Goal: Transaction & Acquisition: Purchase product/service

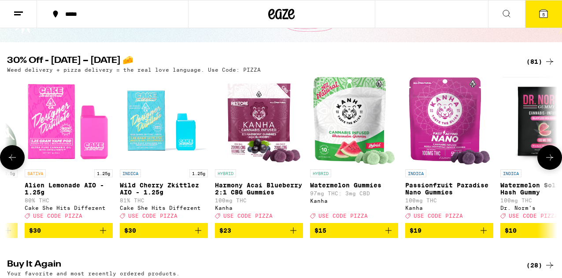
scroll to position [0, 174]
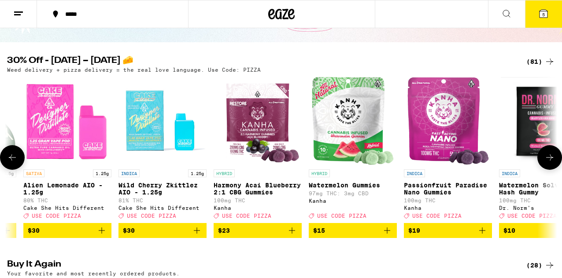
click at [385, 236] on icon "Add to bag" at bounding box center [387, 230] width 11 height 11
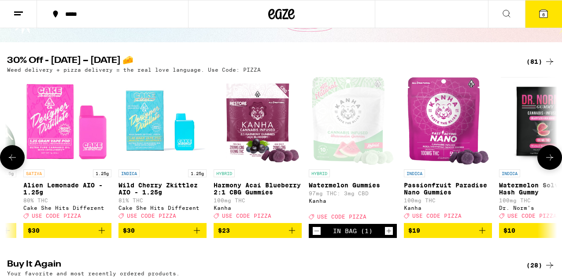
click at [385, 236] on icon "Increment" at bounding box center [389, 231] width 8 height 11
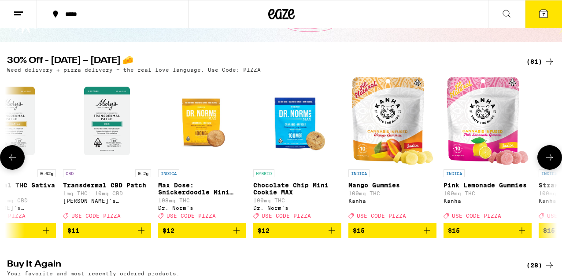
scroll to position [0, 1087]
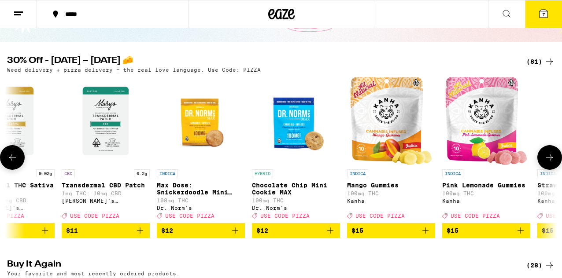
click at [426, 236] on icon "Add to bag" at bounding box center [425, 230] width 11 height 11
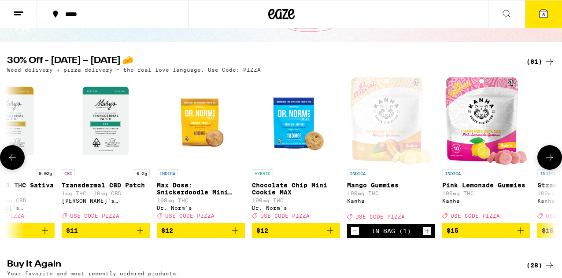
click at [426, 236] on icon "Increment" at bounding box center [427, 231] width 8 height 11
click at [518, 235] on icon "Add to bag" at bounding box center [520, 230] width 11 height 11
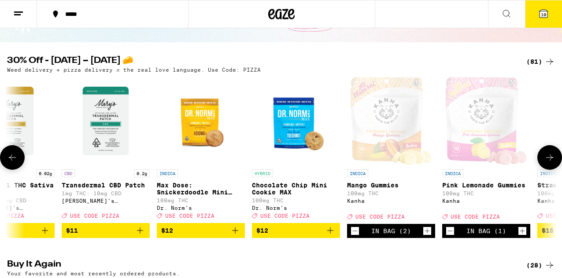
click at [518, 235] on icon "Increment" at bounding box center [522, 231] width 8 height 11
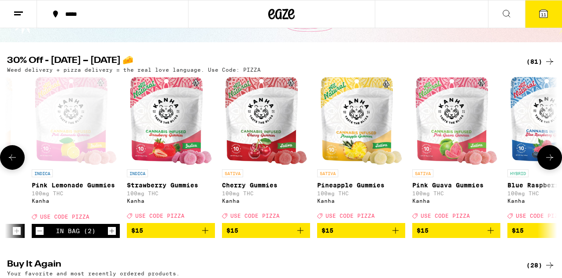
scroll to position [0, 1498]
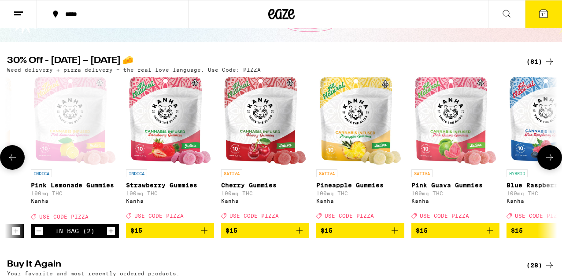
click at [300, 236] on icon "Add to bag" at bounding box center [299, 230] width 11 height 11
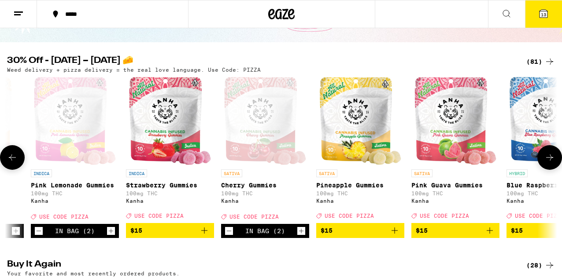
click at [490, 234] on icon "Add to bag" at bounding box center [490, 231] width 6 height 6
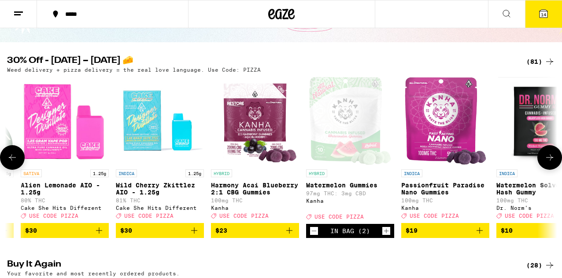
scroll to position [0, 194]
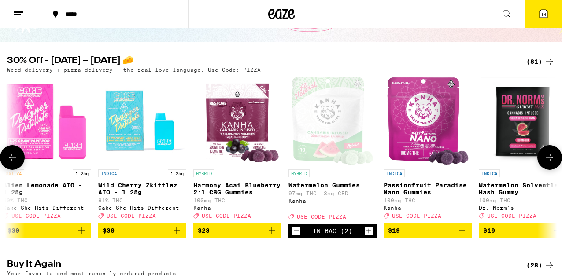
click at [296, 235] on icon "Decrement" at bounding box center [296, 231] width 8 height 11
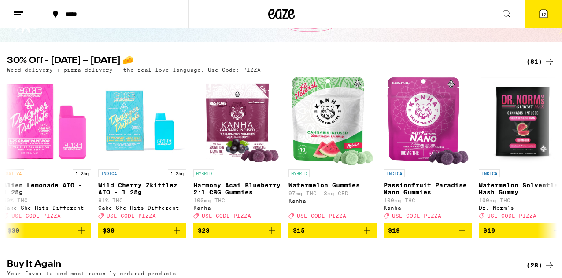
click at [544, 9] on icon at bounding box center [543, 13] width 11 height 11
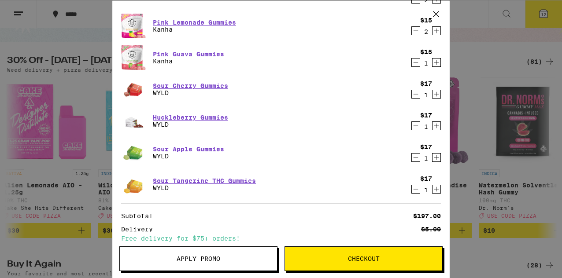
scroll to position [114, 0]
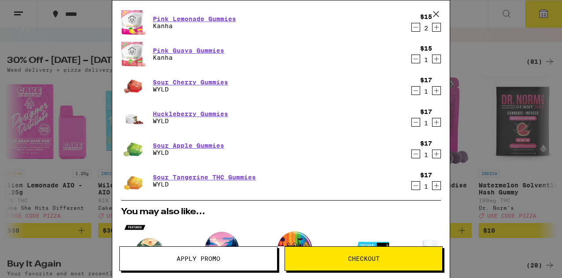
click at [416, 91] on icon "Decrement" at bounding box center [416, 90] width 8 height 11
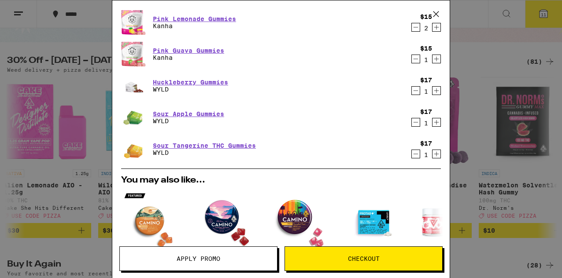
click at [416, 91] on icon "Decrement" at bounding box center [416, 90] width 8 height 11
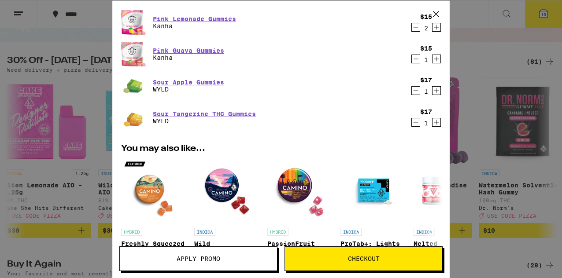
click at [416, 91] on icon "Decrement" at bounding box center [416, 90] width 8 height 11
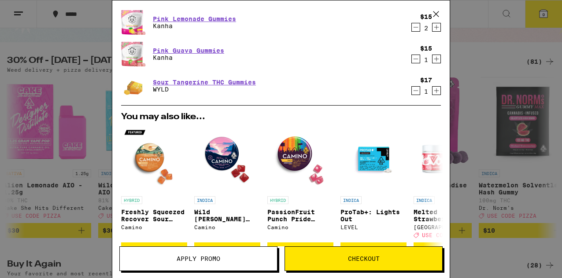
click at [416, 91] on icon "Decrement" at bounding box center [416, 90] width 8 height 11
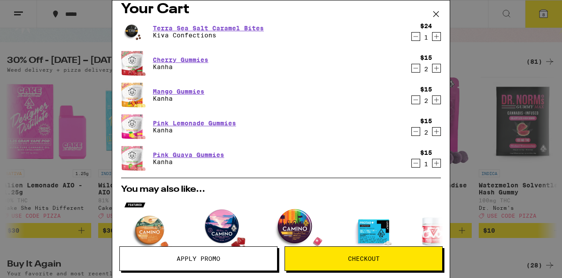
scroll to position [0, 0]
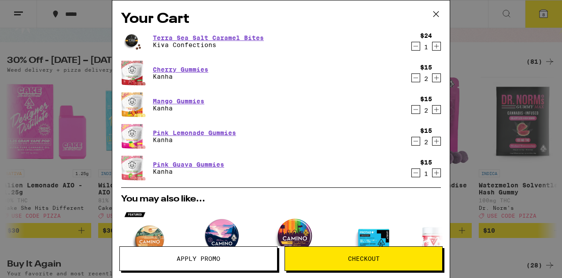
click at [413, 107] on icon "Decrement" at bounding box center [416, 109] width 8 height 11
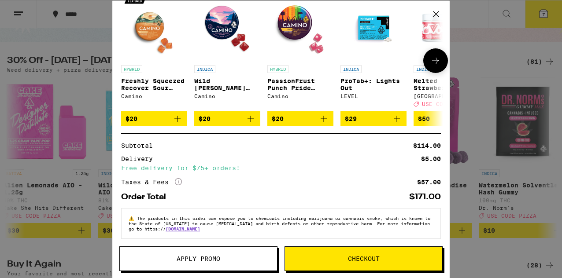
scroll to position [222, 0]
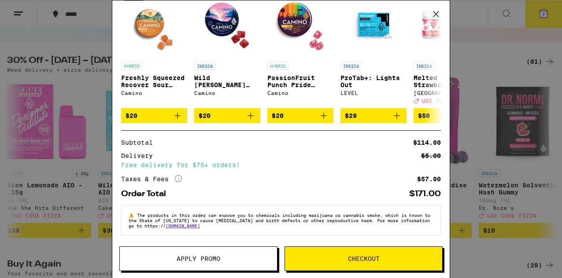
click at [195, 267] on button "Apply Promo" at bounding box center [198, 259] width 158 height 25
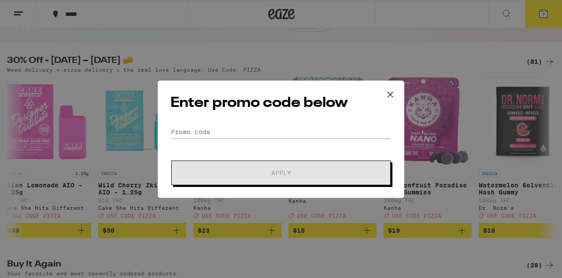
click at [390, 97] on icon at bounding box center [389, 94] width 13 height 13
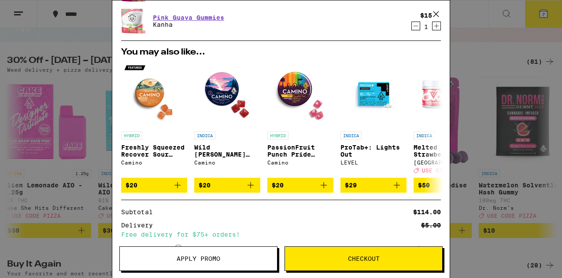
scroll to position [222, 0]
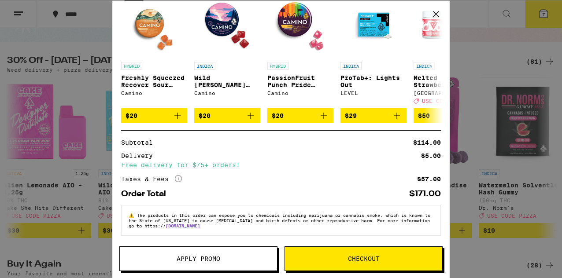
click at [223, 259] on span "Apply Promo" at bounding box center [198, 259] width 157 height 6
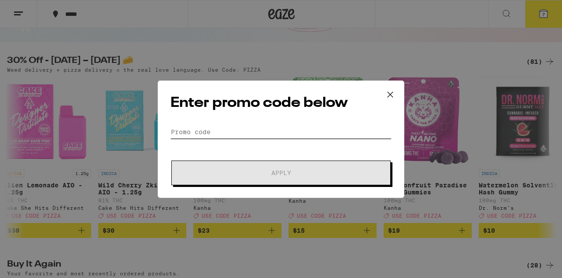
click at [247, 136] on input "Promo Code" at bounding box center [280, 131] width 221 height 13
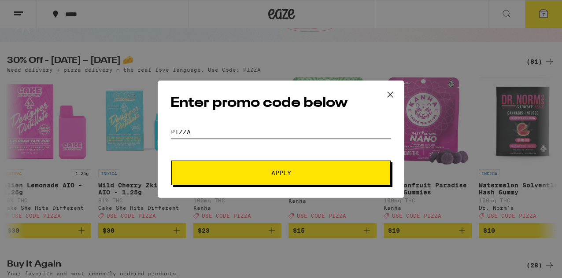
type input "pizza"
click at [256, 165] on button "Apply" at bounding box center [280, 173] width 219 height 25
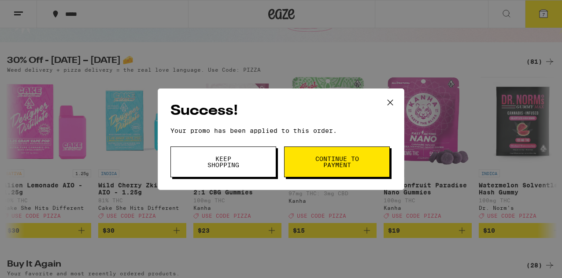
click at [222, 158] on span "Keep Shopping" at bounding box center [223, 162] width 45 height 12
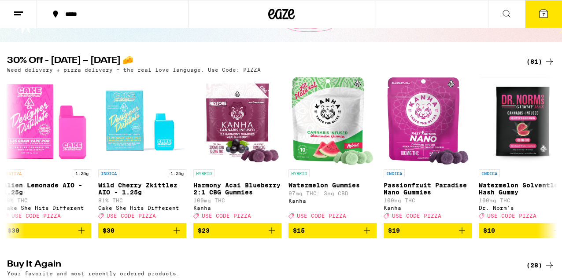
click at [543, 16] on span "7" at bounding box center [543, 14] width 3 height 5
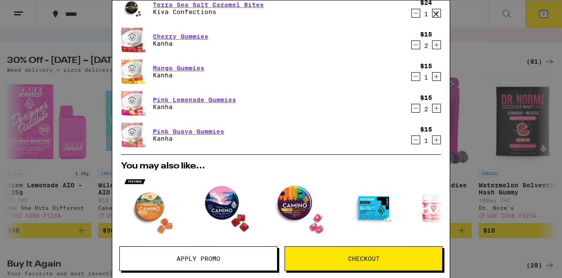
scroll to position [23, 0]
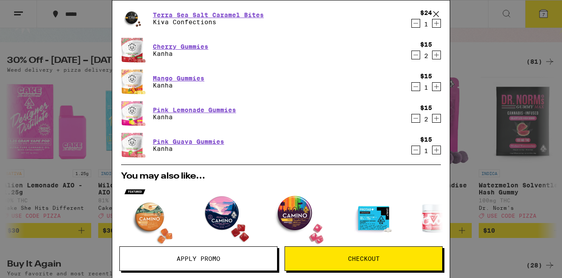
click at [414, 57] on icon "Decrement" at bounding box center [416, 55] width 8 height 11
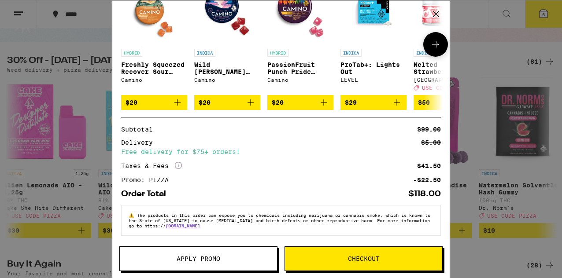
scroll to position [236, 0]
click at [366, 258] on span "Checkout" at bounding box center [364, 259] width 32 height 6
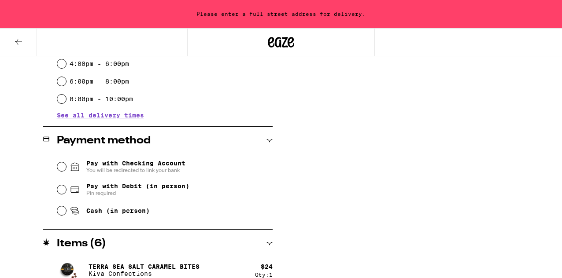
scroll to position [308, 0]
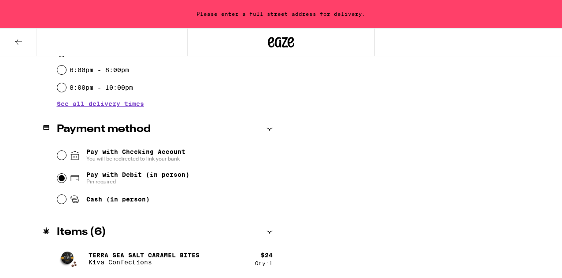
click at [60, 179] on input "Pay with Debit (in person) Pin required" at bounding box center [61, 178] width 9 height 9
radio input "true"
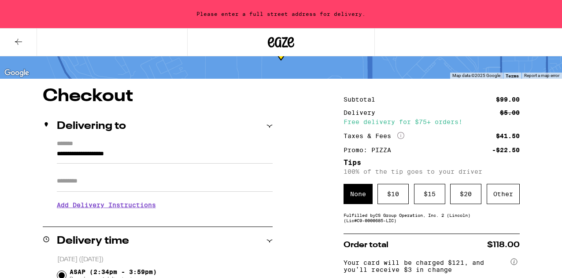
scroll to position [53, 0]
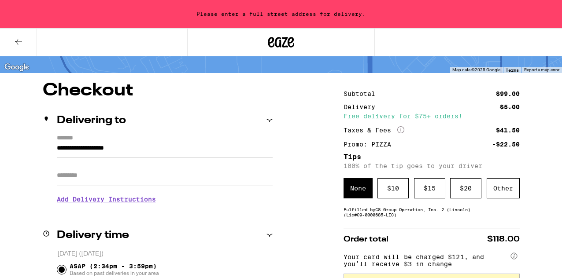
click at [99, 154] on input "**********" at bounding box center [165, 150] width 216 height 15
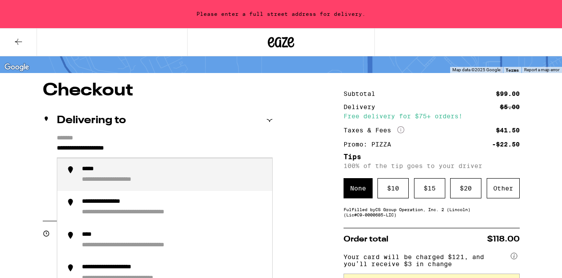
click at [99, 154] on input "**********" at bounding box center [165, 150] width 216 height 15
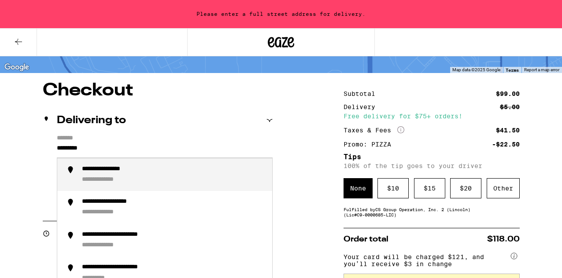
click at [94, 173] on div "**********" at bounding box center [116, 170] width 68 height 8
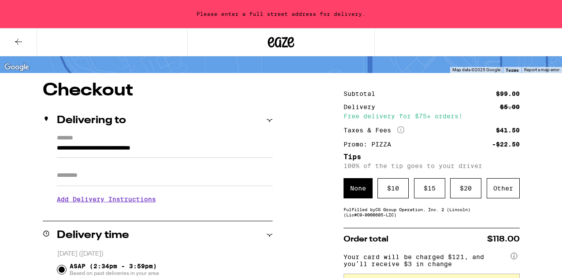
type input "**********"
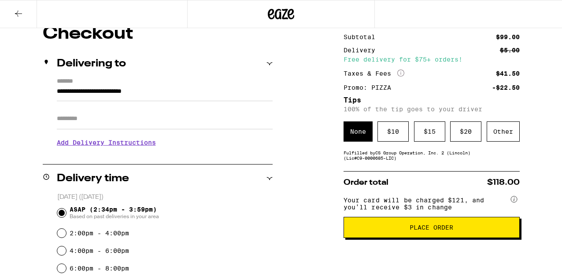
scroll to position [82, 0]
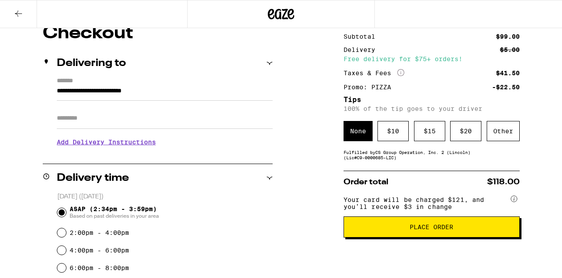
click at [420, 230] on span "Place Order" at bounding box center [431, 227] width 44 height 6
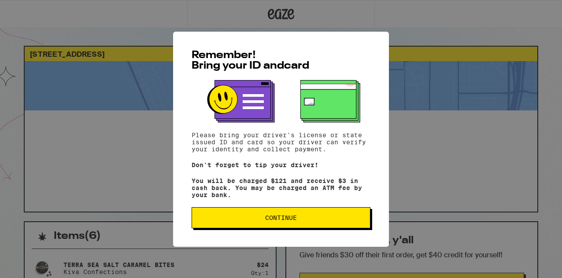
click at [302, 220] on span "Continue" at bounding box center [281, 218] width 164 height 6
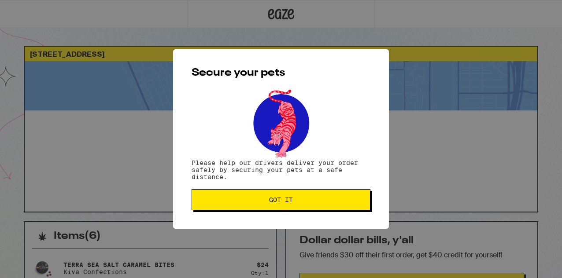
click at [287, 200] on span "Got it" at bounding box center [281, 200] width 24 height 6
